Goal: Information Seeking & Learning: Learn about a topic

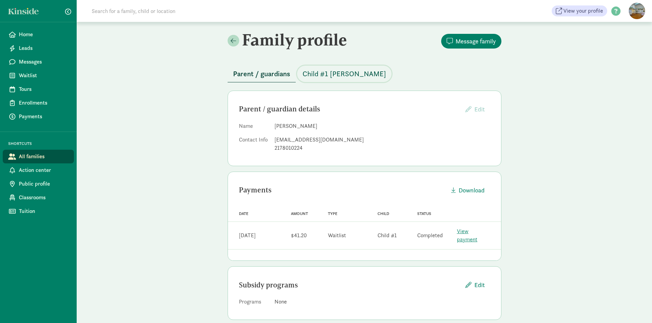
click at [327, 75] on span "Child #1 [PERSON_NAME]" at bounding box center [343, 73] width 83 height 11
click at [309, 75] on span "Child #1 G" at bounding box center [318, 73] width 32 height 11
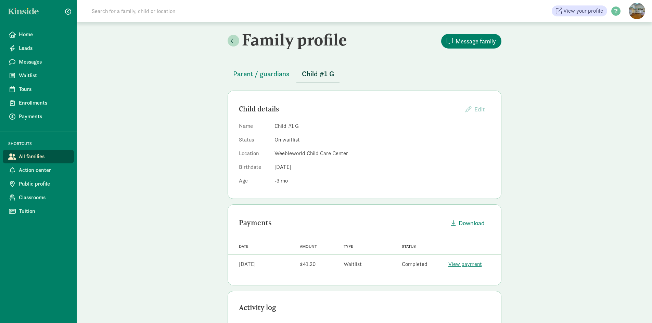
click at [196, 150] on div "Family profile Message family Parent / guardians Child #1 G Child details Edit …" at bounding box center [364, 246] width 575 height 449
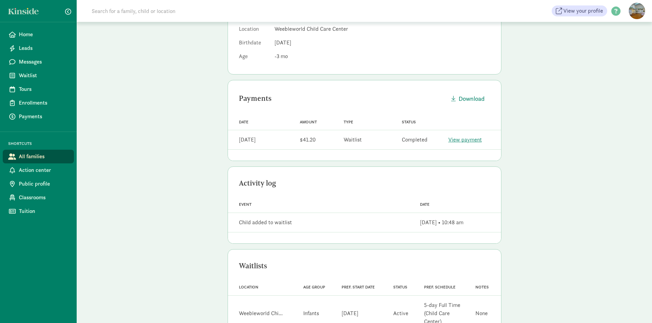
scroll to position [147, 0]
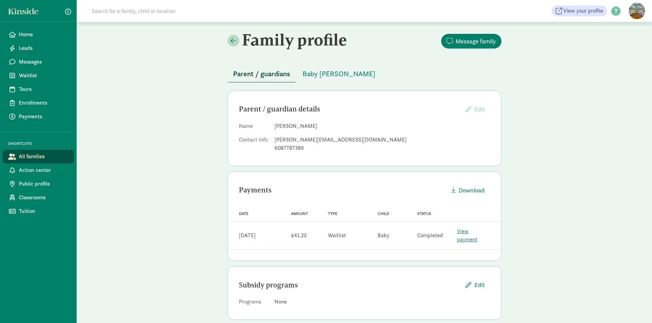
click at [319, 59] on div "Parent / guardians [PERSON_NAME]" at bounding box center [365, 69] width 274 height 25
click at [312, 72] on span "Baby [PERSON_NAME]" at bounding box center [338, 73] width 73 height 11
